Goal: Obtain resource: Obtain resource

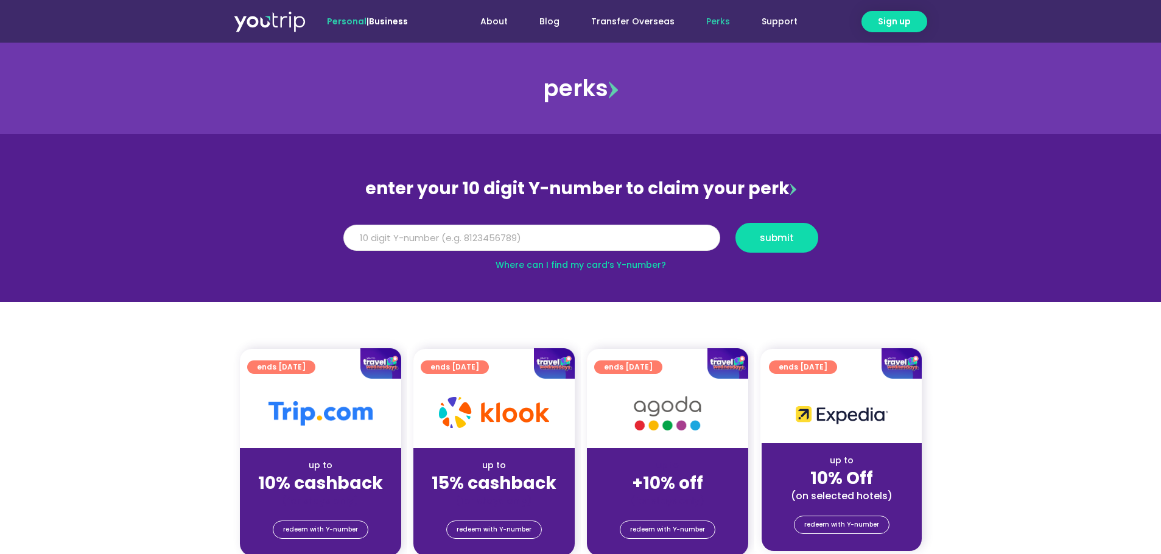
click at [542, 242] on input "Y Number" at bounding box center [531, 238] width 377 height 27
type input "8144751276"
click at [775, 237] on span "submit" at bounding box center [777, 237] width 34 height 9
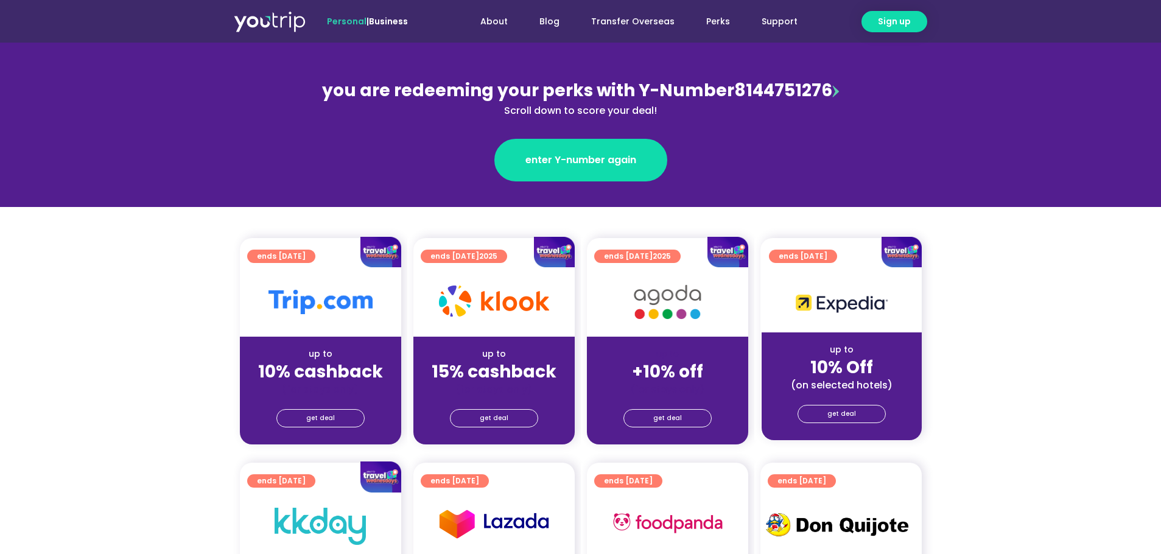
scroll to position [219, 0]
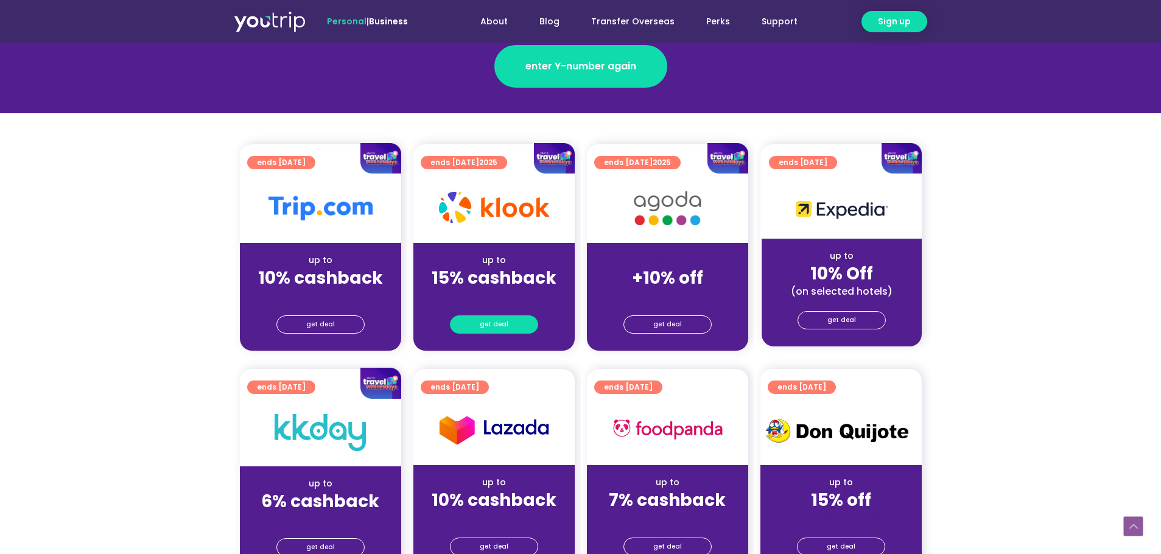
click at [507, 325] on link "get deal" at bounding box center [494, 324] width 88 height 18
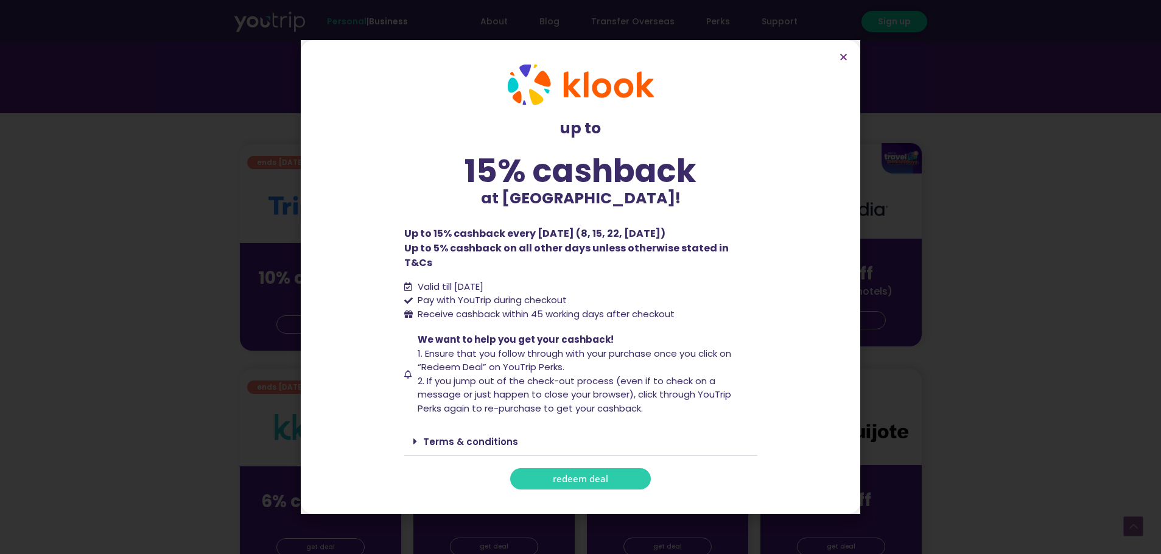
click at [559, 474] on span "redeem deal" at bounding box center [580, 478] width 55 height 9
